Goal: Find specific page/section: Find specific page/section

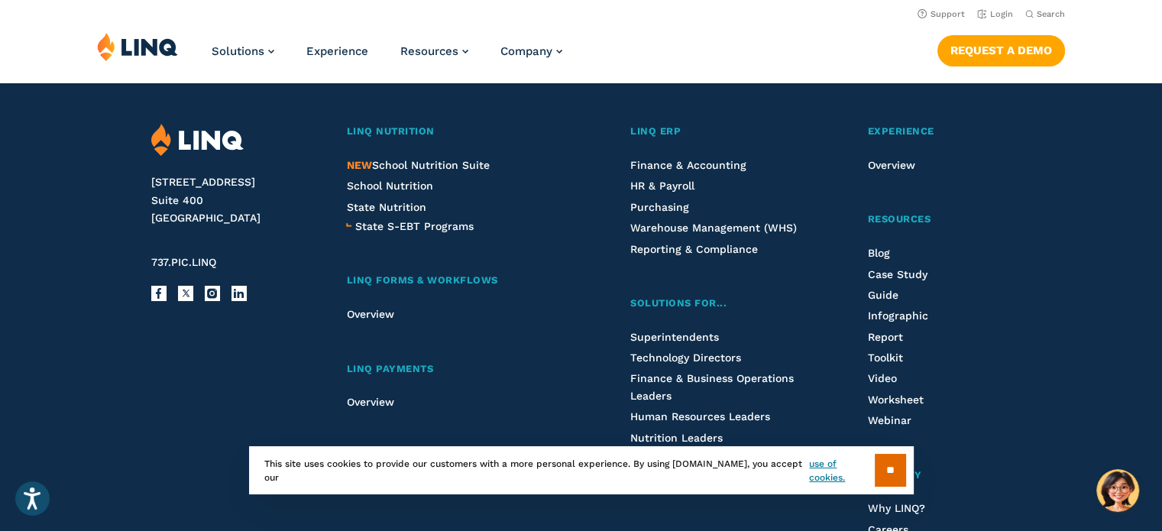
scroll to position [3876, 0]
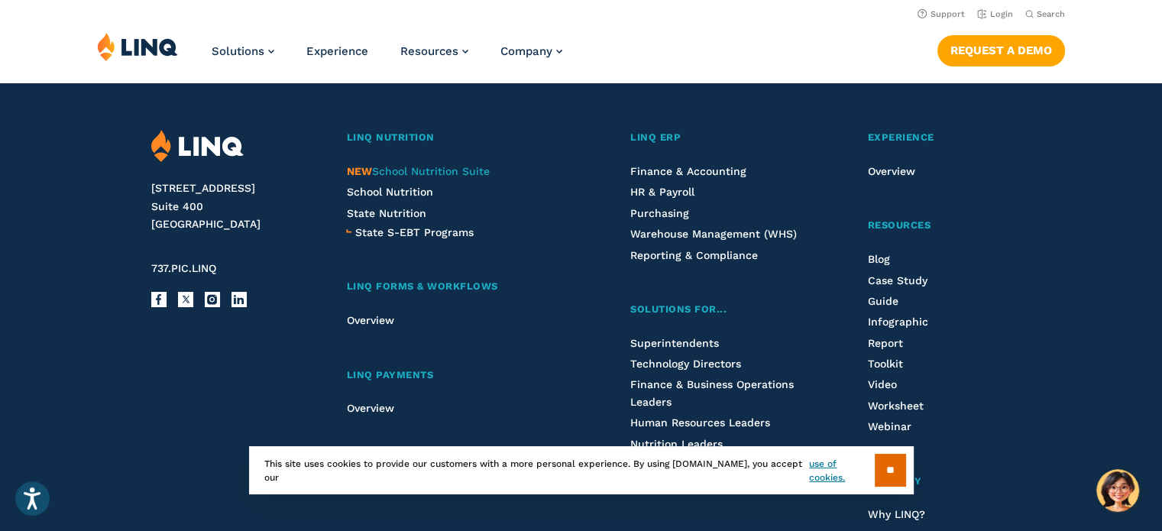
click at [419, 168] on span "NEW School Nutrition Suite" at bounding box center [417, 171] width 143 height 12
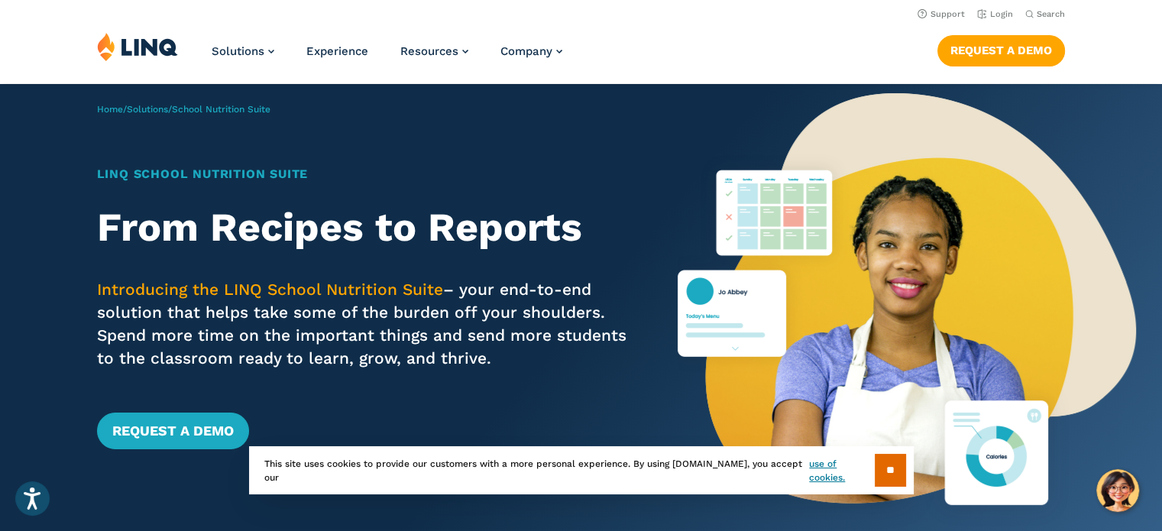
click at [409, 126] on div "Home / Solutions / School Nutrition Suite LINQ School Nutrition Suite From Reci…" at bounding box center [339, 313] width 678 height 459
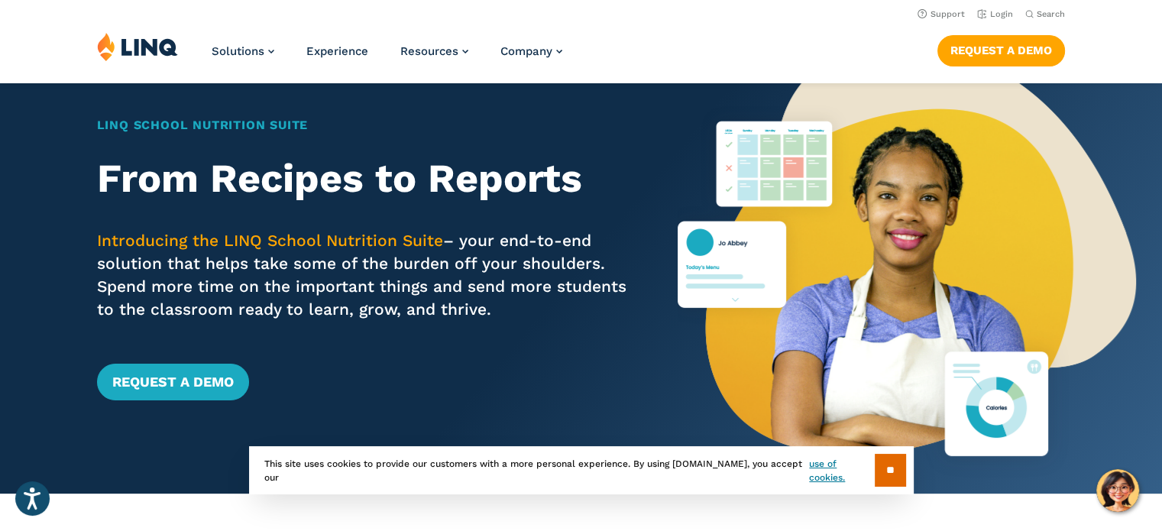
scroll to position [76, 0]
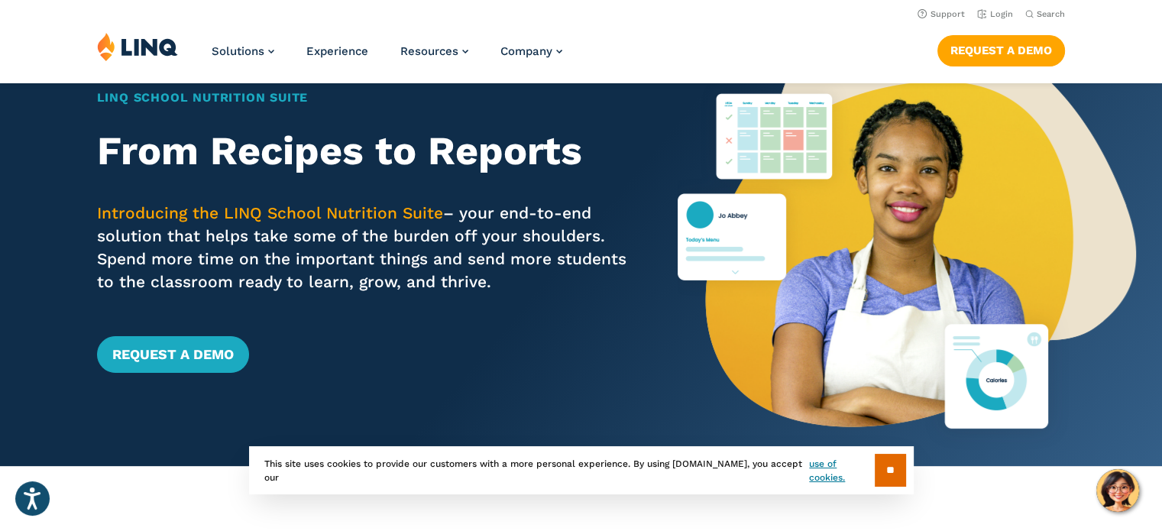
click at [893, 477] on input "**" at bounding box center [890, 470] width 31 height 33
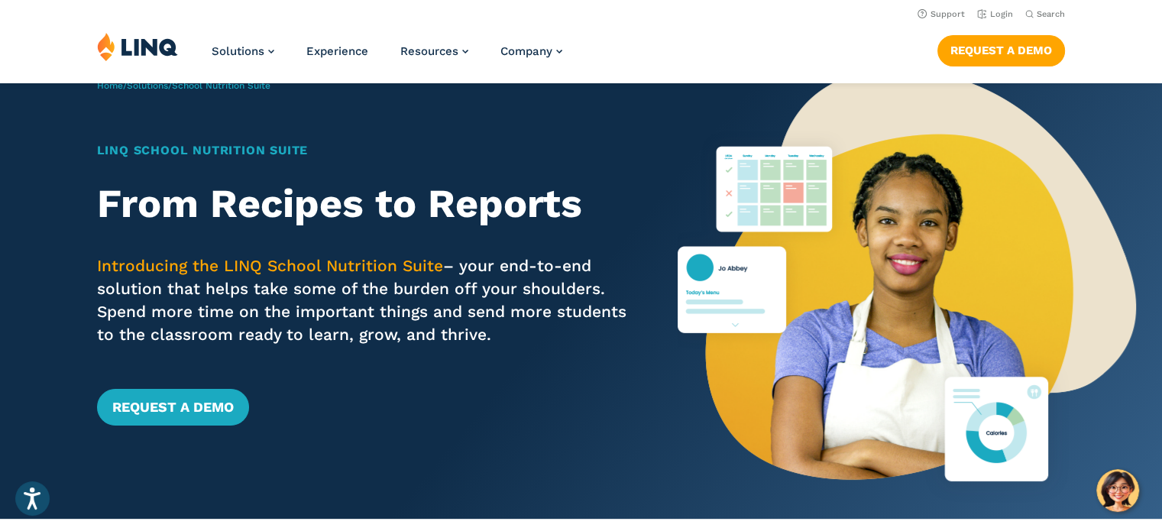
scroll to position [0, 0]
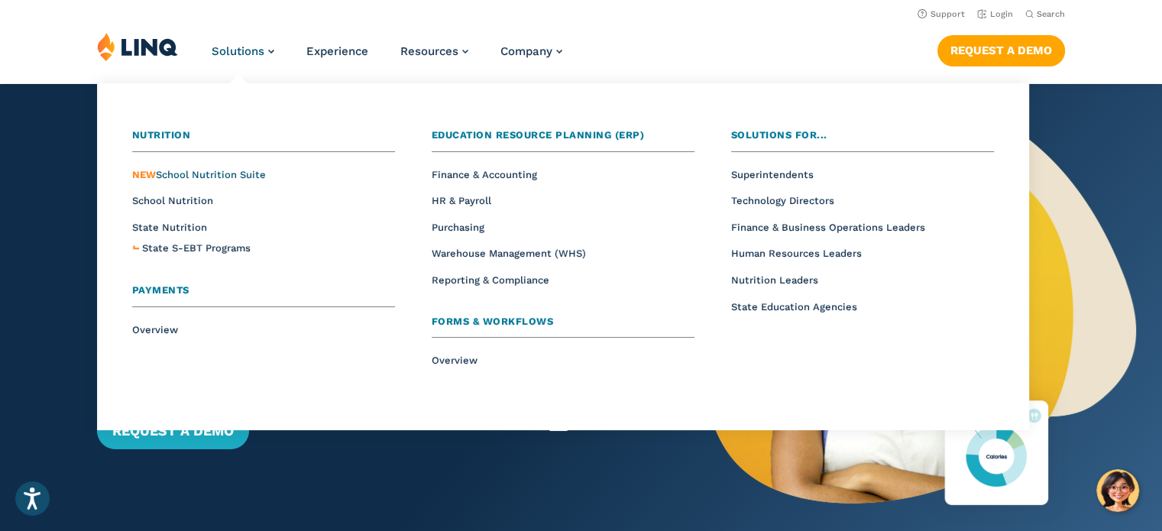
click at [237, 177] on span "NEW School Nutrition Suite" at bounding box center [199, 174] width 134 height 11
